Goal: Go to known website: Access a specific website the user already knows

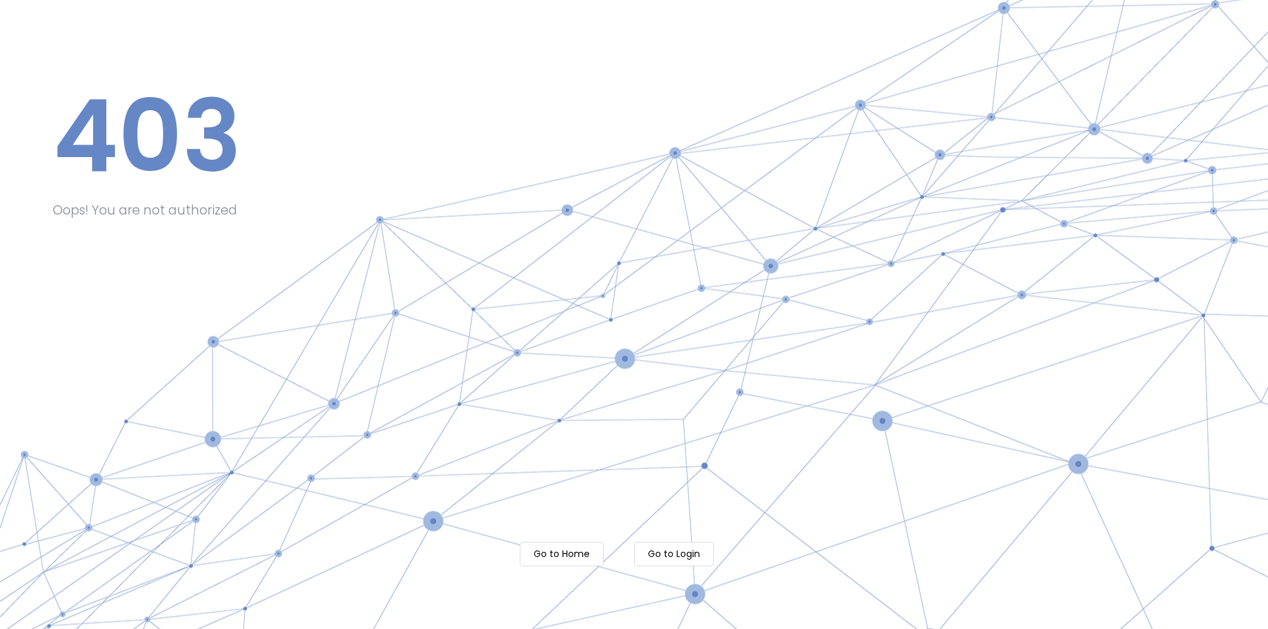
click at [685, 553] on m-button "Go to Login" at bounding box center [674, 554] width 80 height 24
click at [686, 559] on m-button "Go to Login" at bounding box center [674, 554] width 80 height 24
click at [567, 554] on m-button "Go to Home" at bounding box center [562, 554] width 84 height 24
